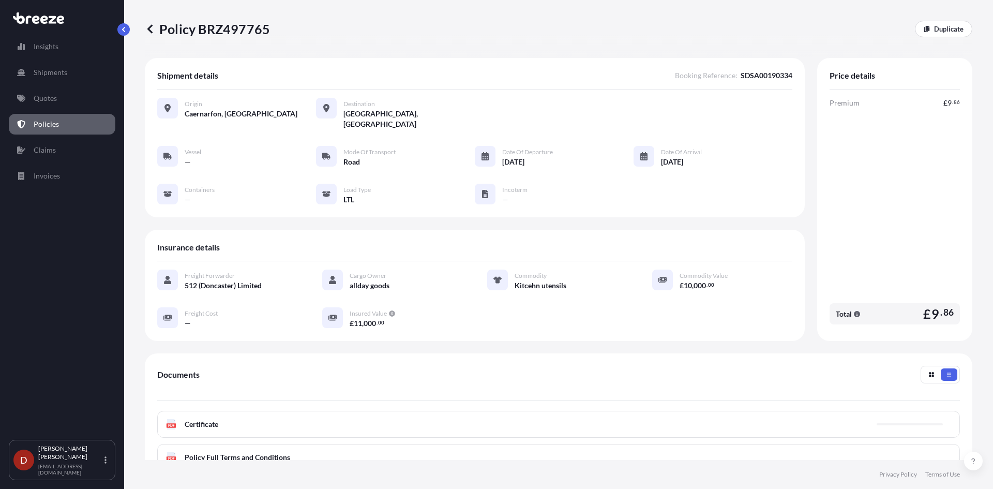
scroll to position [123, 0]
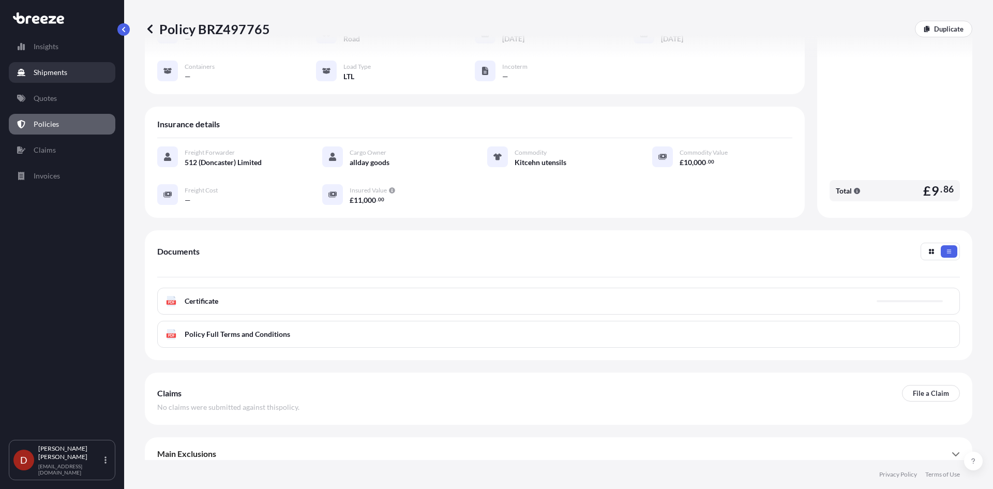
click at [58, 74] on p "Shipments" at bounding box center [51, 72] width 34 height 10
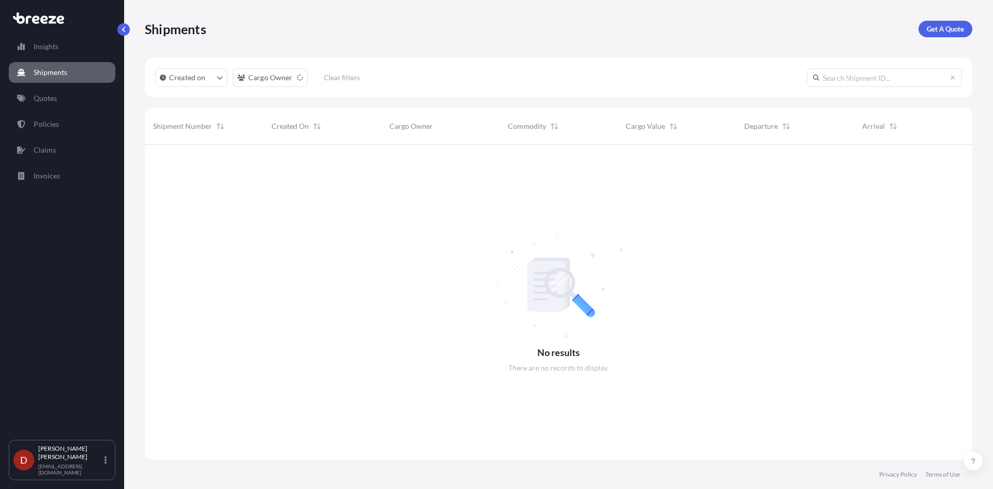
scroll to position [345, 820]
click at [939, 27] on p "Get A Quote" at bounding box center [945, 29] width 37 height 10
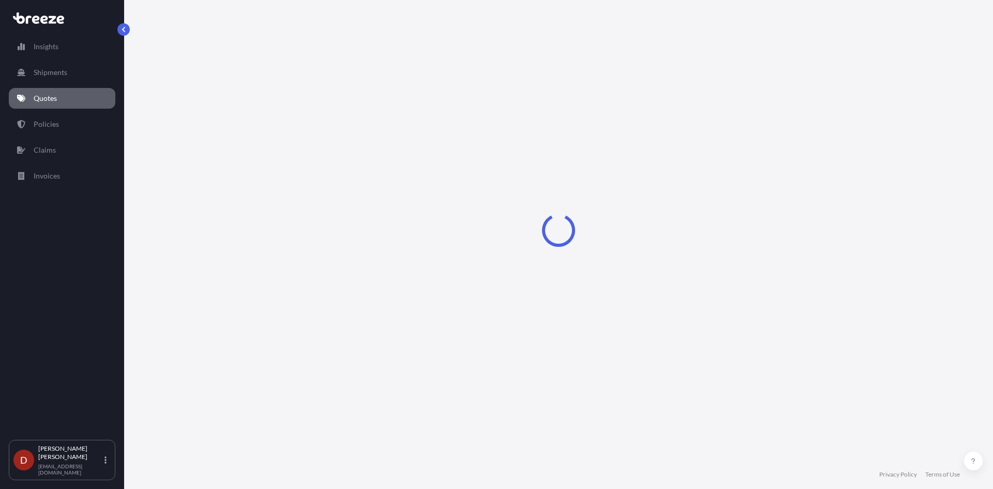
select select "Sea"
select select "1"
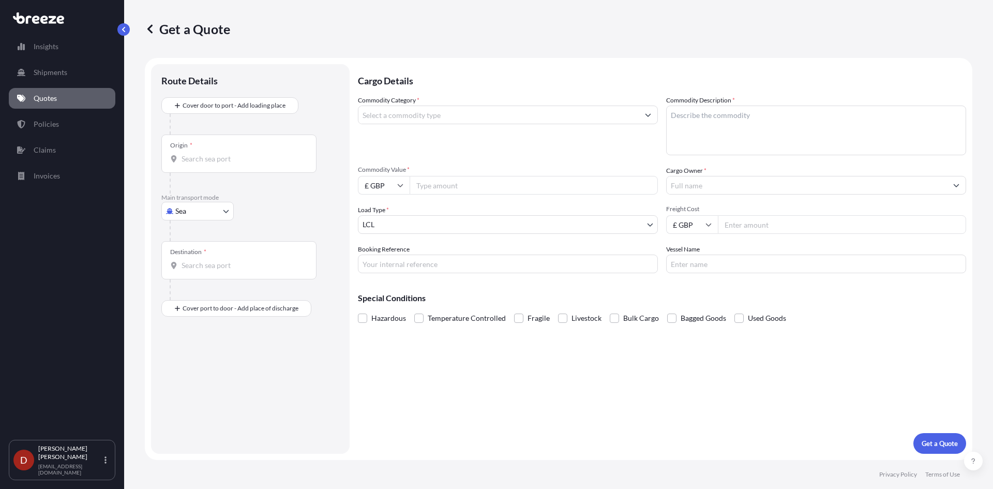
click at [234, 155] on input "Origin *" at bounding box center [243, 159] width 122 height 10
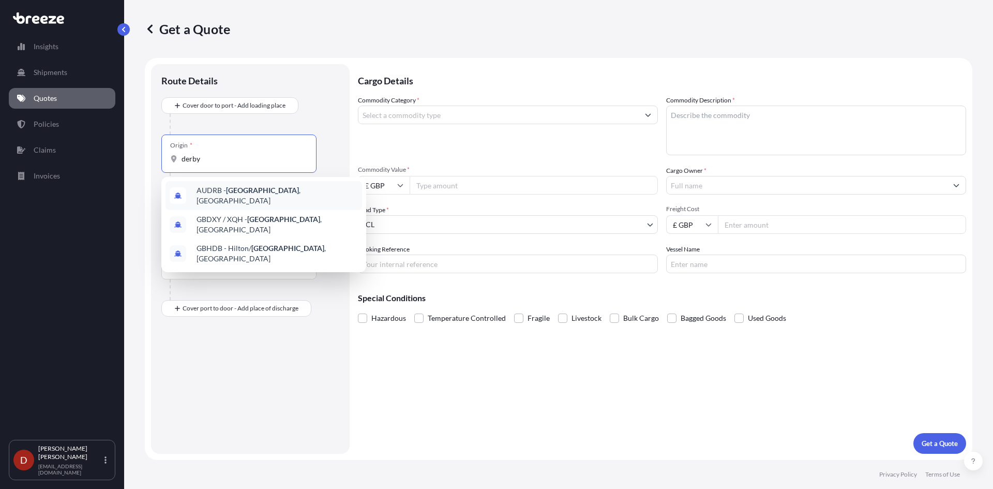
type input "derby"
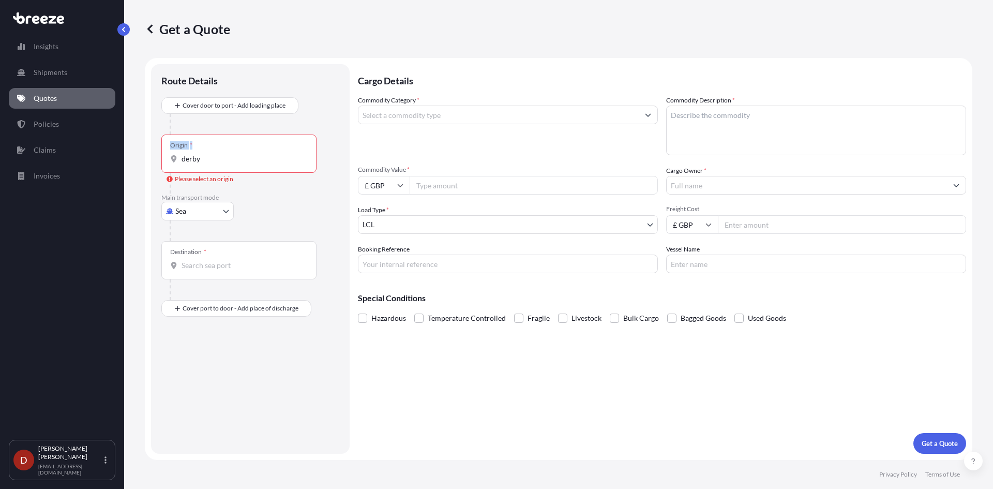
drag, startPoint x: 203, startPoint y: 153, endPoint x: 155, endPoint y: 158, distance: 48.4
click at [155, 158] on div "Route Details Cover door to port - Add loading place Place of loading Road Road…" at bounding box center [250, 259] width 199 height 390
click at [185, 211] on body "3 options available. Insights Shipments Quotes Policies Claims Invoices D [PERS…" at bounding box center [496, 244] width 993 height 489
click at [204, 279] on div "Road" at bounding box center [198, 275] width 64 height 19
select select "Road"
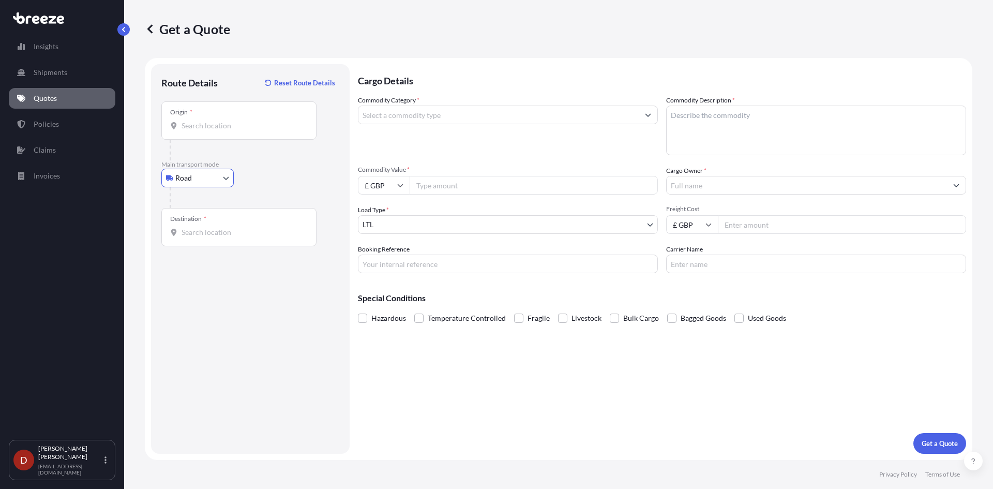
click at [199, 132] on div "Origin *" at bounding box center [238, 120] width 155 height 38
click at [199, 131] on input "Origin *" at bounding box center [243, 126] width 122 height 10
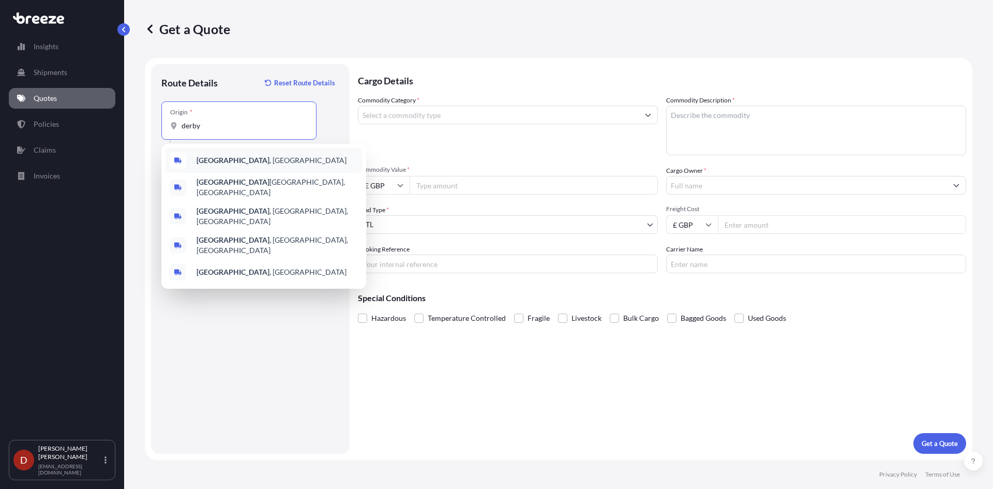
click at [212, 158] on b "[GEOGRAPHIC_DATA]" at bounding box center [233, 160] width 73 height 9
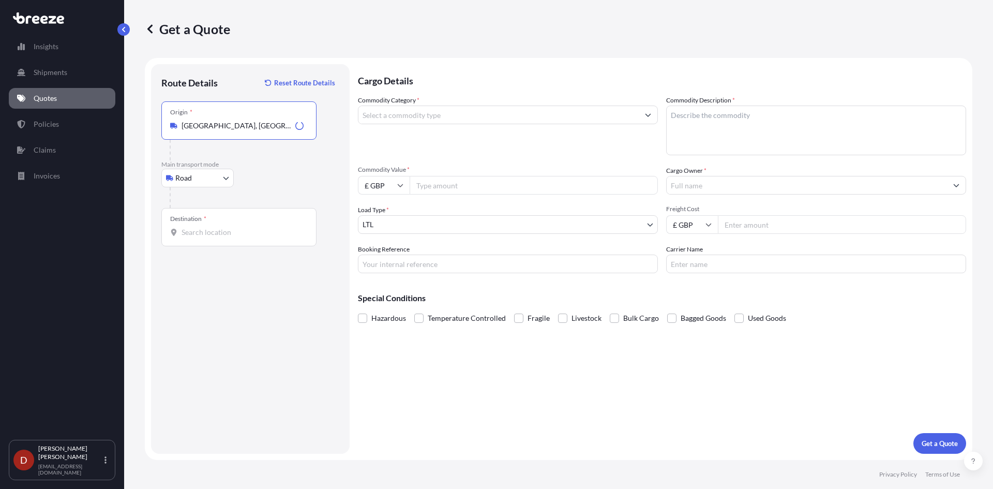
type input "[GEOGRAPHIC_DATA], [GEOGRAPHIC_DATA]"
click at [206, 235] on input "Destination *" at bounding box center [243, 232] width 122 height 10
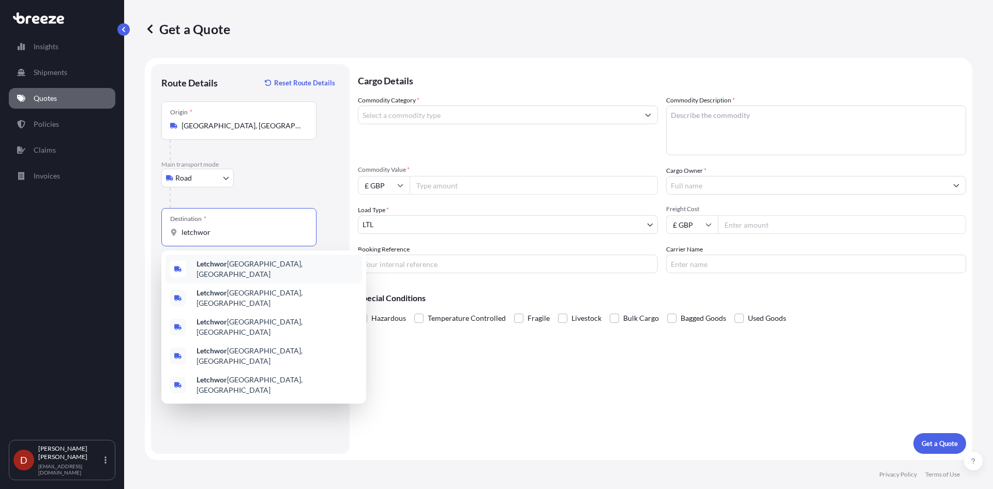
click at [198, 264] on b "Letchwor" at bounding box center [212, 263] width 31 height 9
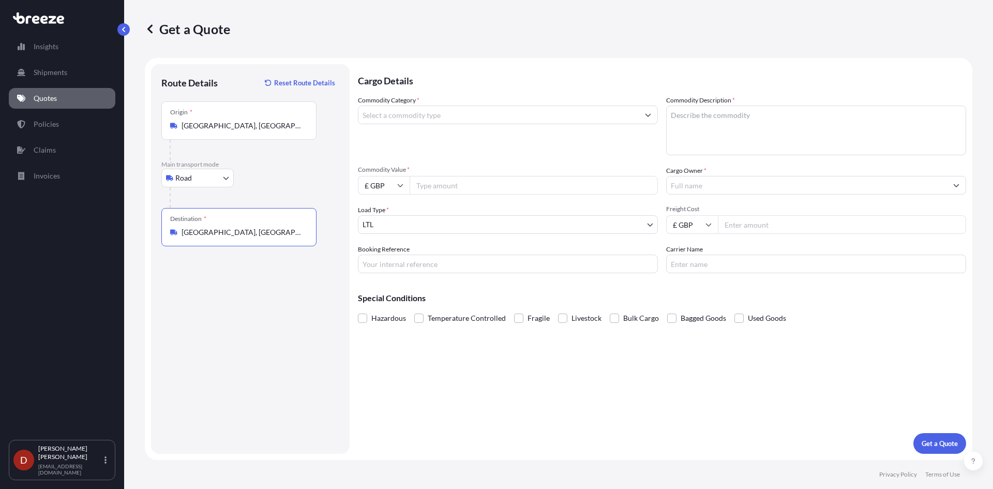
type input "[GEOGRAPHIC_DATA], [GEOGRAPHIC_DATA]"
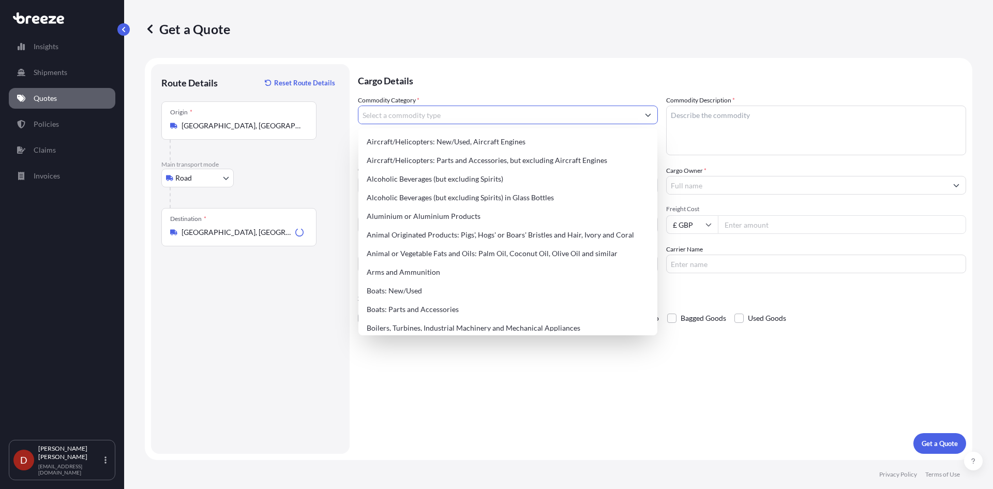
click at [397, 113] on input "Commodity Category *" at bounding box center [499, 115] width 280 height 19
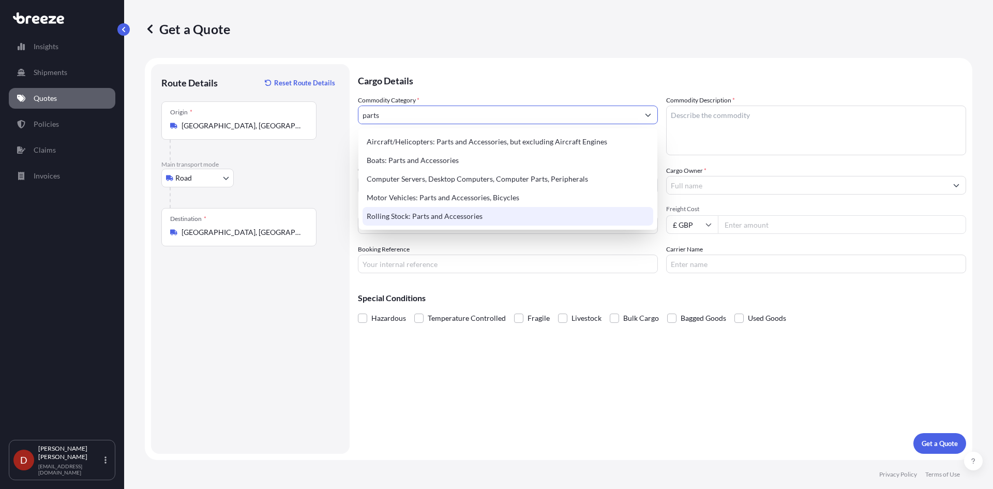
click at [430, 220] on div "Rolling Stock: Parts and Accessories" at bounding box center [508, 216] width 291 height 19
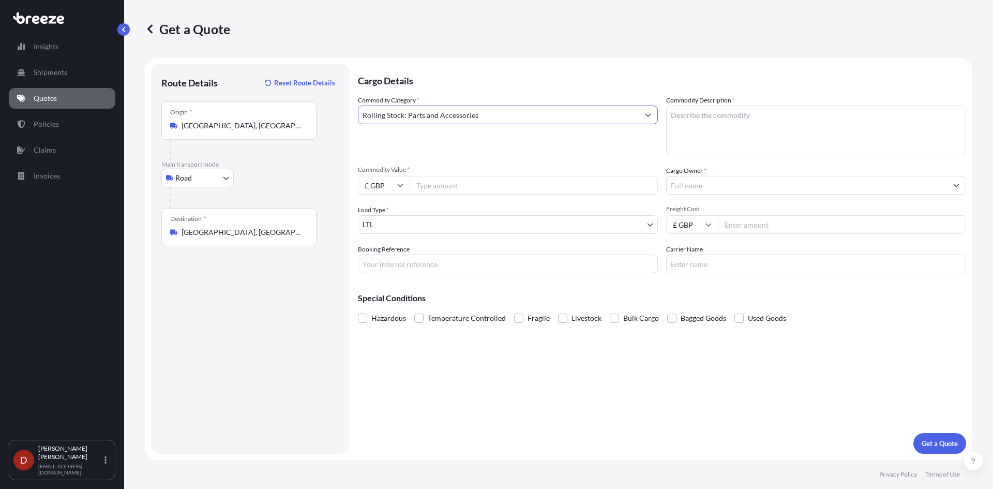
type input "Rolling Stock: Parts and Accessories"
click at [738, 110] on textarea "Commodity Description *" at bounding box center [816, 131] width 300 height 50
click at [711, 115] on textarea "Commodity Description *" at bounding box center [816, 131] width 300 height 50
paste textarea "Programmable Stepped Attenuator - 50BA-036-127"
type textarea "Programmable Stepped Attenuator - 50BA-036-127"
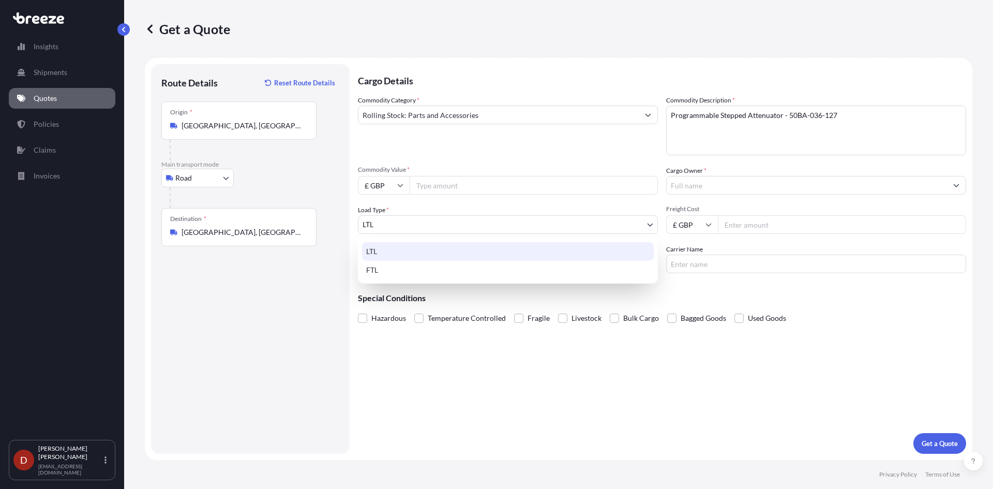
click at [416, 224] on body "Insights Shipments Quotes Policies Claims Invoices D [PERSON_NAME] [PERSON_NAME…" at bounding box center [496, 244] width 993 height 489
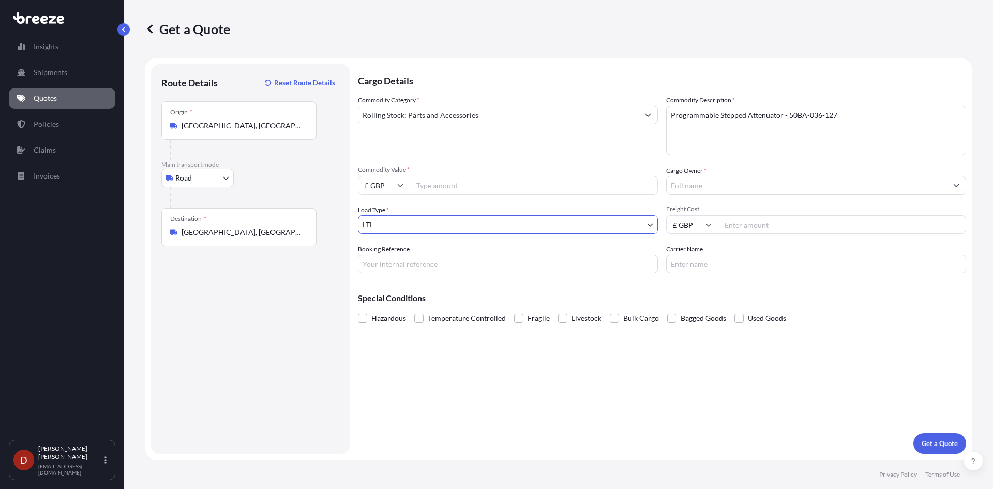
click at [444, 191] on input "Commodity Value *" at bounding box center [534, 185] width 248 height 19
type input "2"
type input "3000"
click at [756, 176] on div "Cargo Owner *" at bounding box center [816, 180] width 300 height 29
click at [755, 178] on input "Cargo Owner *" at bounding box center [807, 185] width 280 height 19
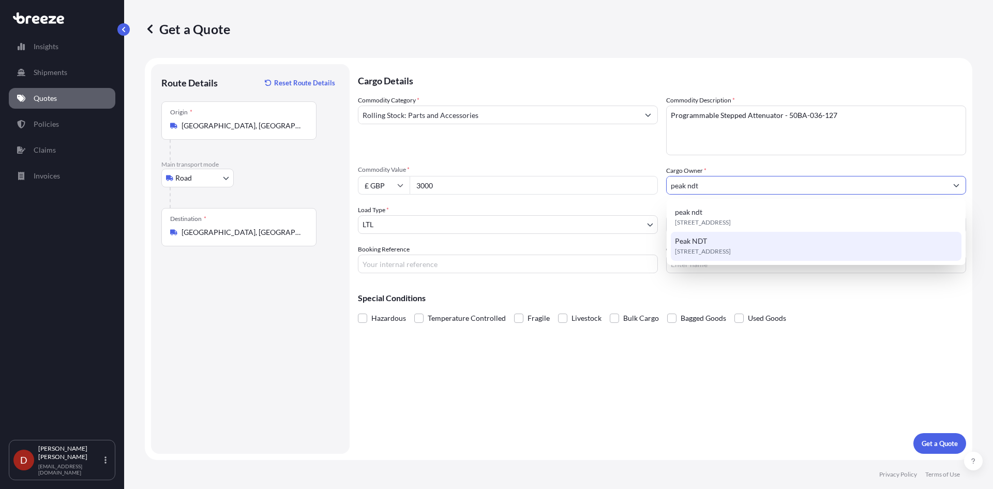
click at [686, 238] on span "Peak NDT" at bounding box center [691, 241] width 32 height 10
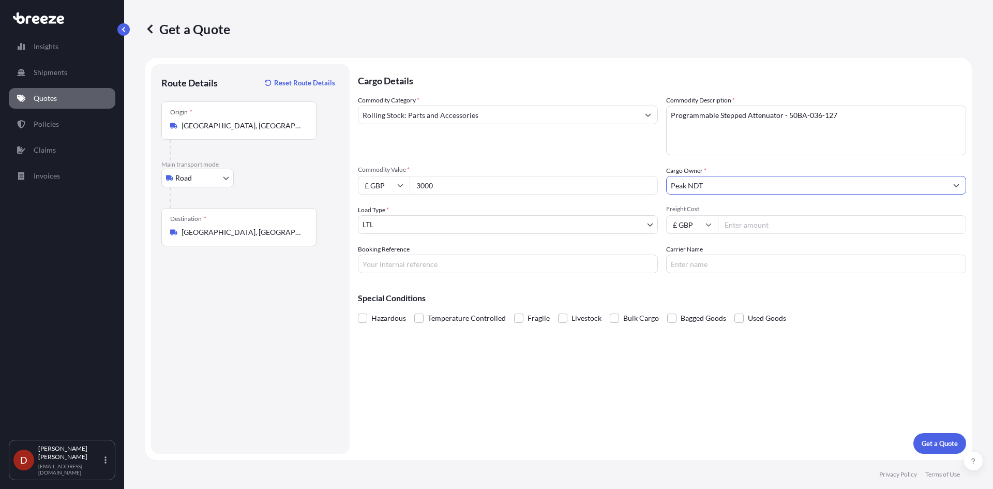
type input "Peak NDT"
click at [452, 270] on input "Booking Reference" at bounding box center [508, 264] width 300 height 19
type input "DO25000029"
click at [390, 266] on input "DO25000029" at bounding box center [508, 264] width 300 height 19
click at [947, 447] on p "Get a Quote" at bounding box center [940, 443] width 36 height 10
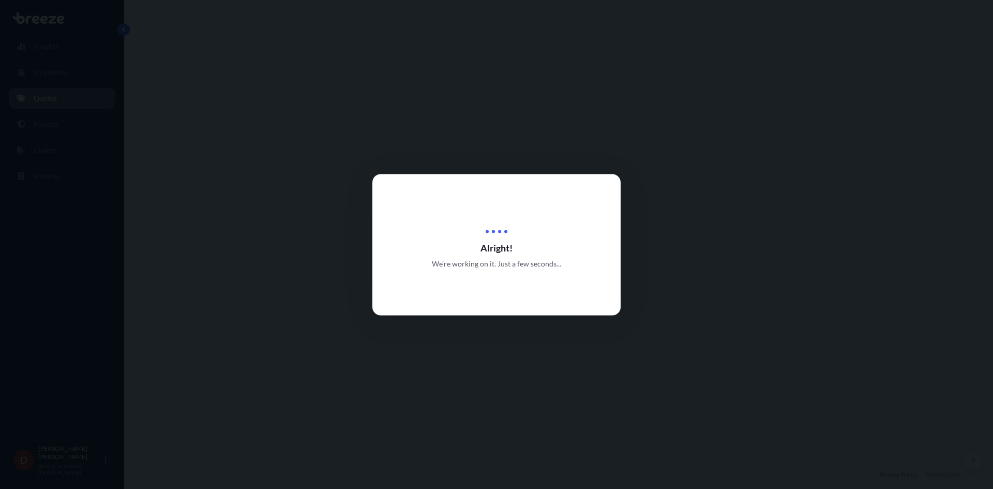
select select "Road"
select select "1"
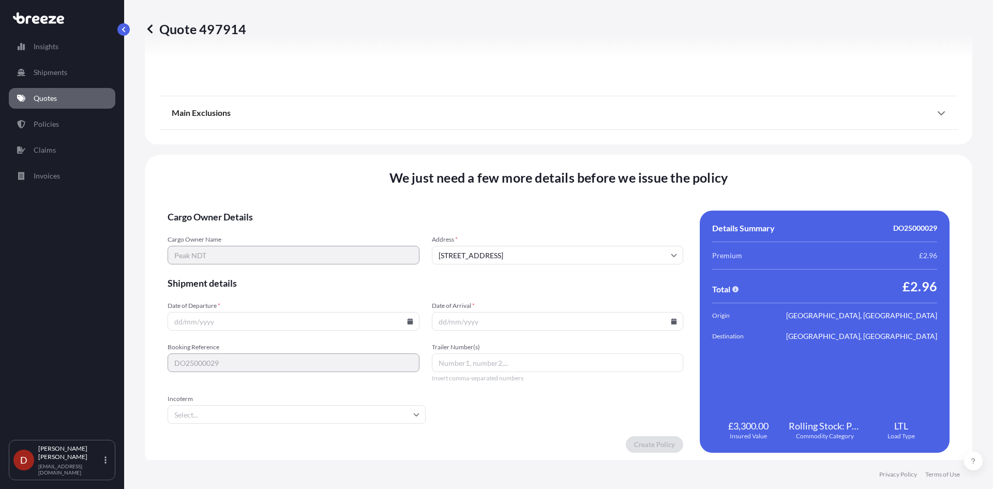
scroll to position [1143, 0]
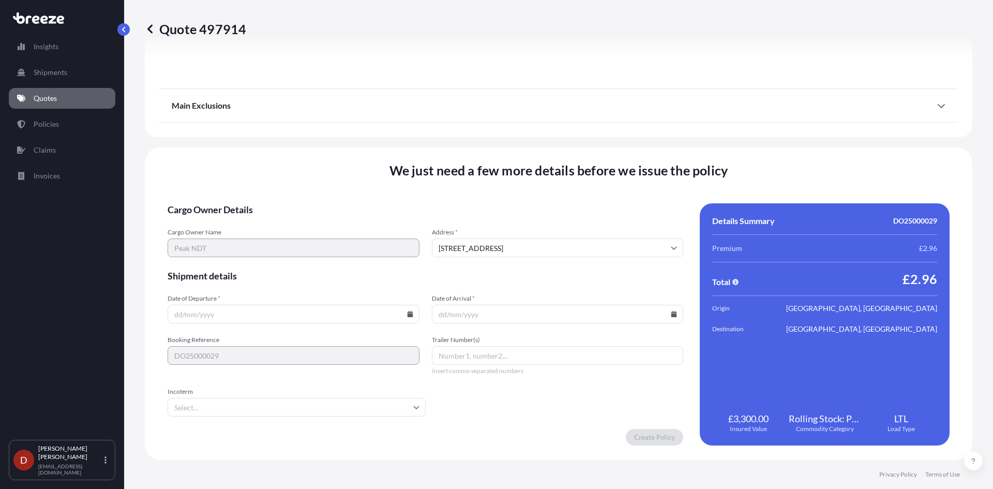
click at [405, 321] on input "Date of Departure *" at bounding box center [294, 314] width 252 height 19
click at [407, 315] on icon at bounding box center [410, 314] width 6 height 6
click at [221, 183] on button "1" at bounding box center [220, 182] width 17 height 17
type input "[DATE]"
click at [476, 311] on input "Date of Arrival *" at bounding box center [558, 314] width 252 height 19
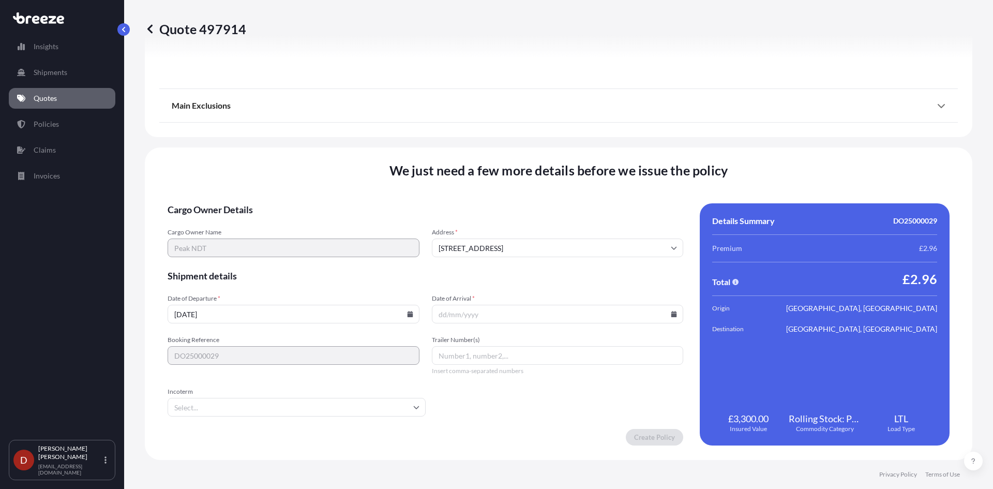
click at [672, 315] on icon at bounding box center [675, 314] width 6 height 6
click at [503, 181] on button "2" at bounding box center [506, 182] width 17 height 17
type input "[DATE]"
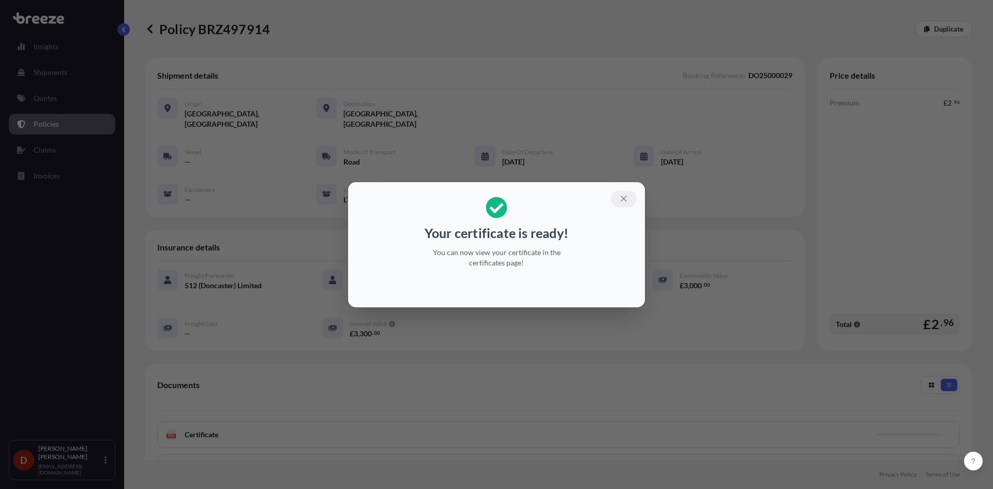
click at [626, 203] on button "button" at bounding box center [624, 198] width 26 height 17
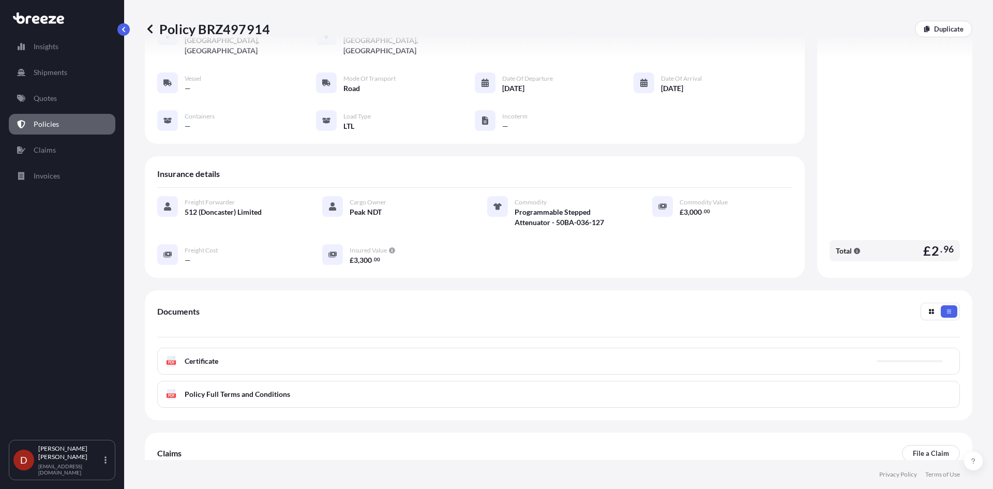
scroll to position [144, 0]
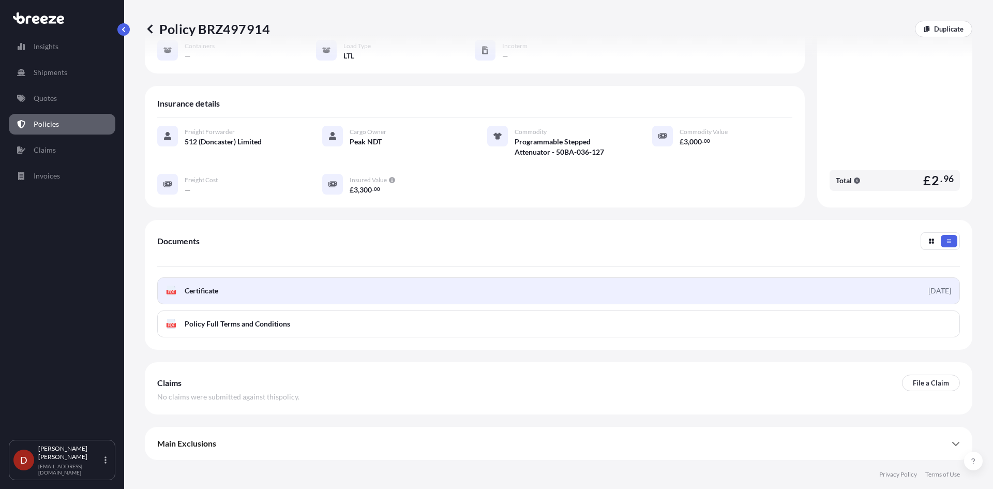
click at [479, 284] on link "PDF Certificate [DATE]" at bounding box center [558, 290] width 803 height 27
